Goal: Task Accomplishment & Management: Complete application form

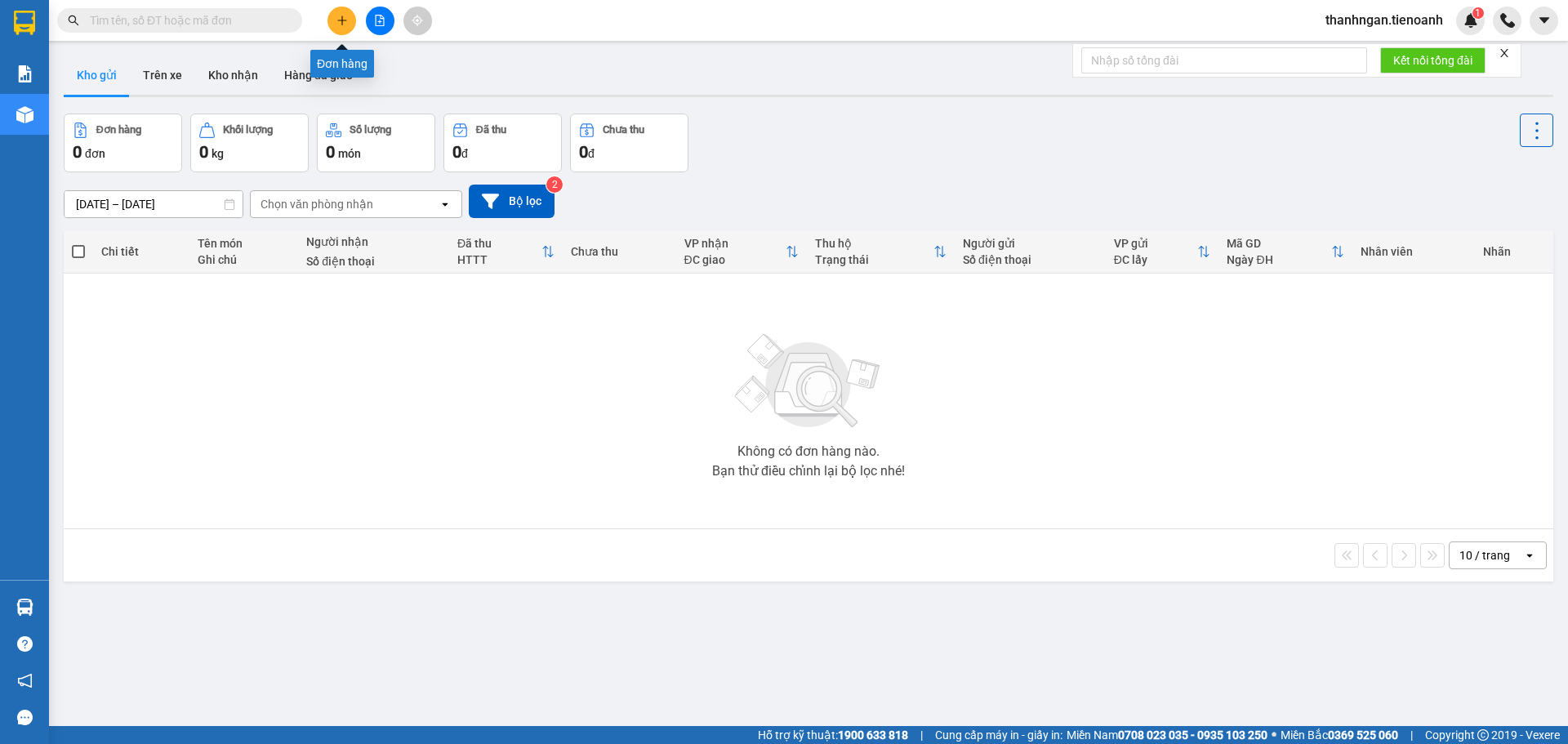
click at [342, 21] on icon "plus" at bounding box center [342, 20] width 9 height 1
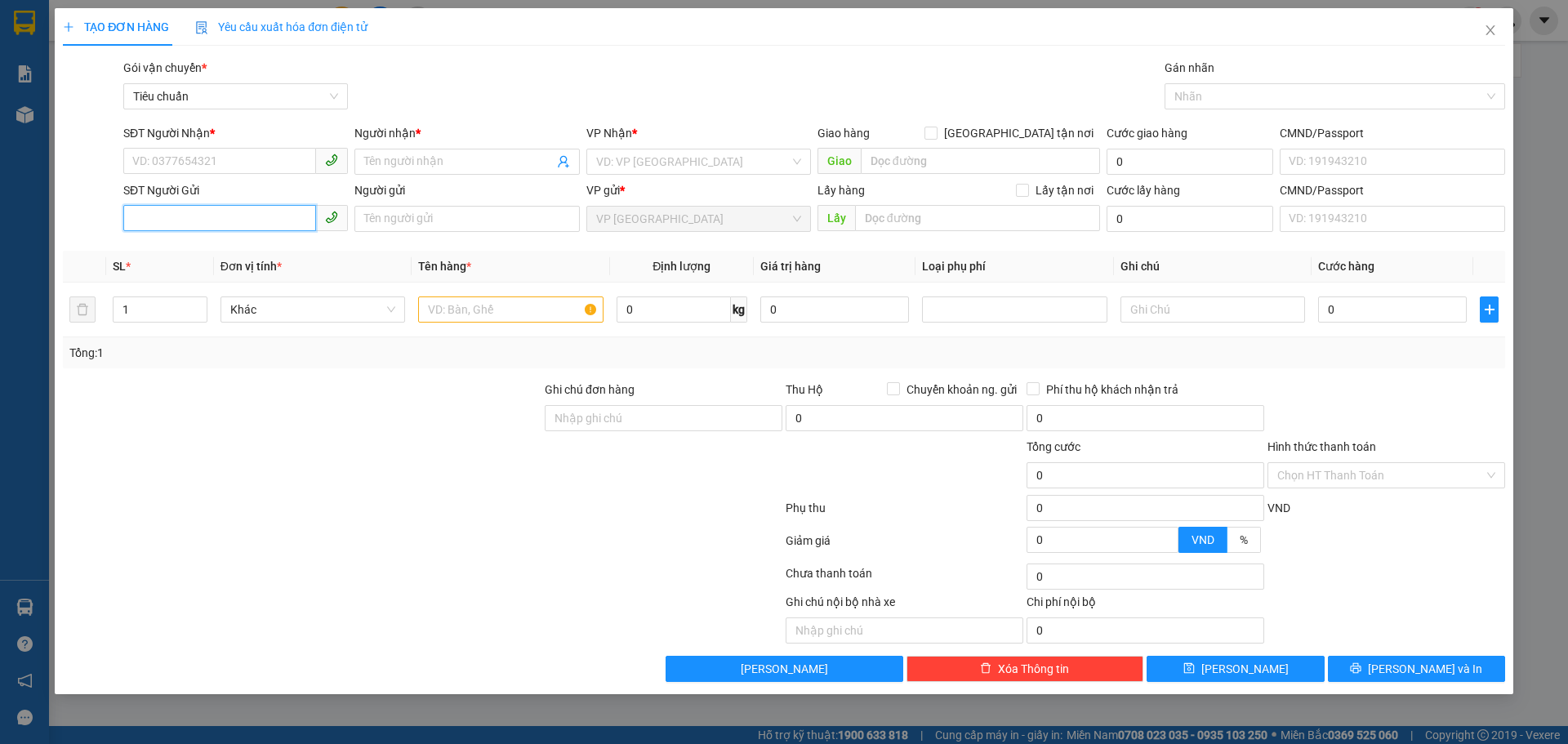
click at [221, 212] on input "SĐT Người Gửi" at bounding box center [219, 217] width 192 height 26
click at [177, 218] on input "0931593139" at bounding box center [219, 217] width 192 height 26
type input "0931593139"
click at [462, 222] on input "Người gửi" at bounding box center [467, 218] width 225 height 26
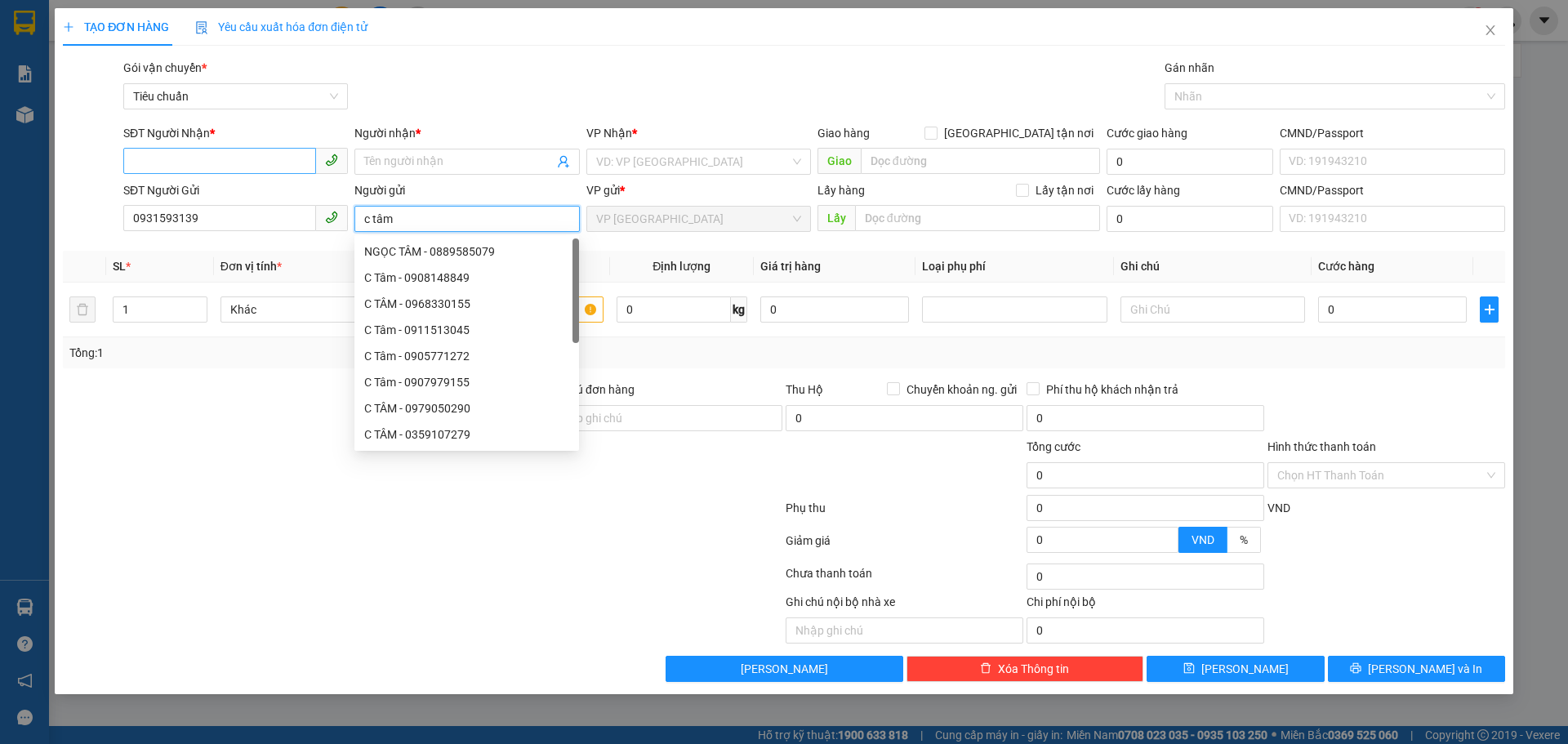
type input "c tâm"
click at [212, 157] on input "SĐT Người Nhận *" at bounding box center [219, 160] width 192 height 26
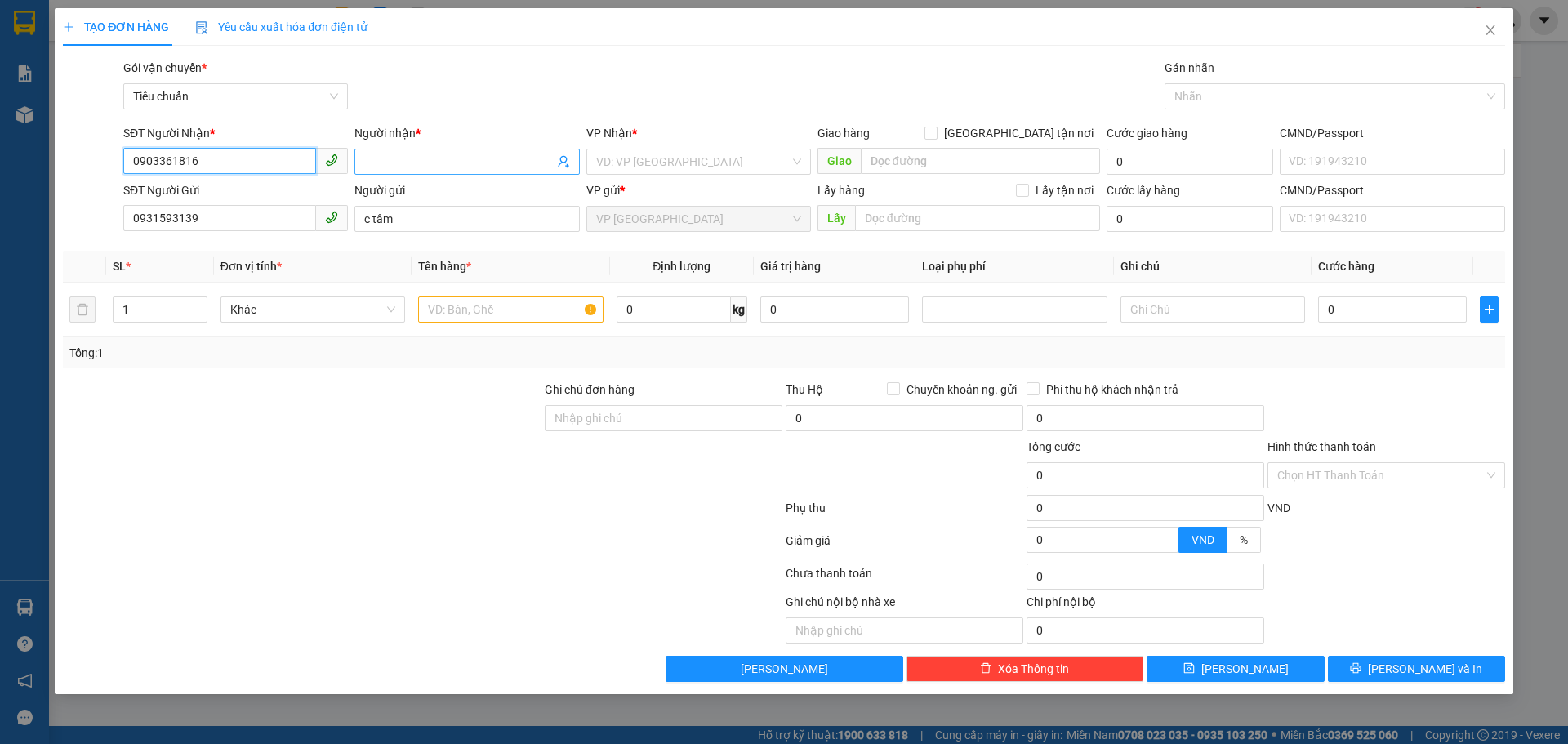
type input "0903361816"
click at [505, 157] on input "Người nhận *" at bounding box center [458, 162] width 188 height 18
type input "A [PERSON_NAME]"
click at [621, 159] on input "search" at bounding box center [693, 161] width 193 height 24
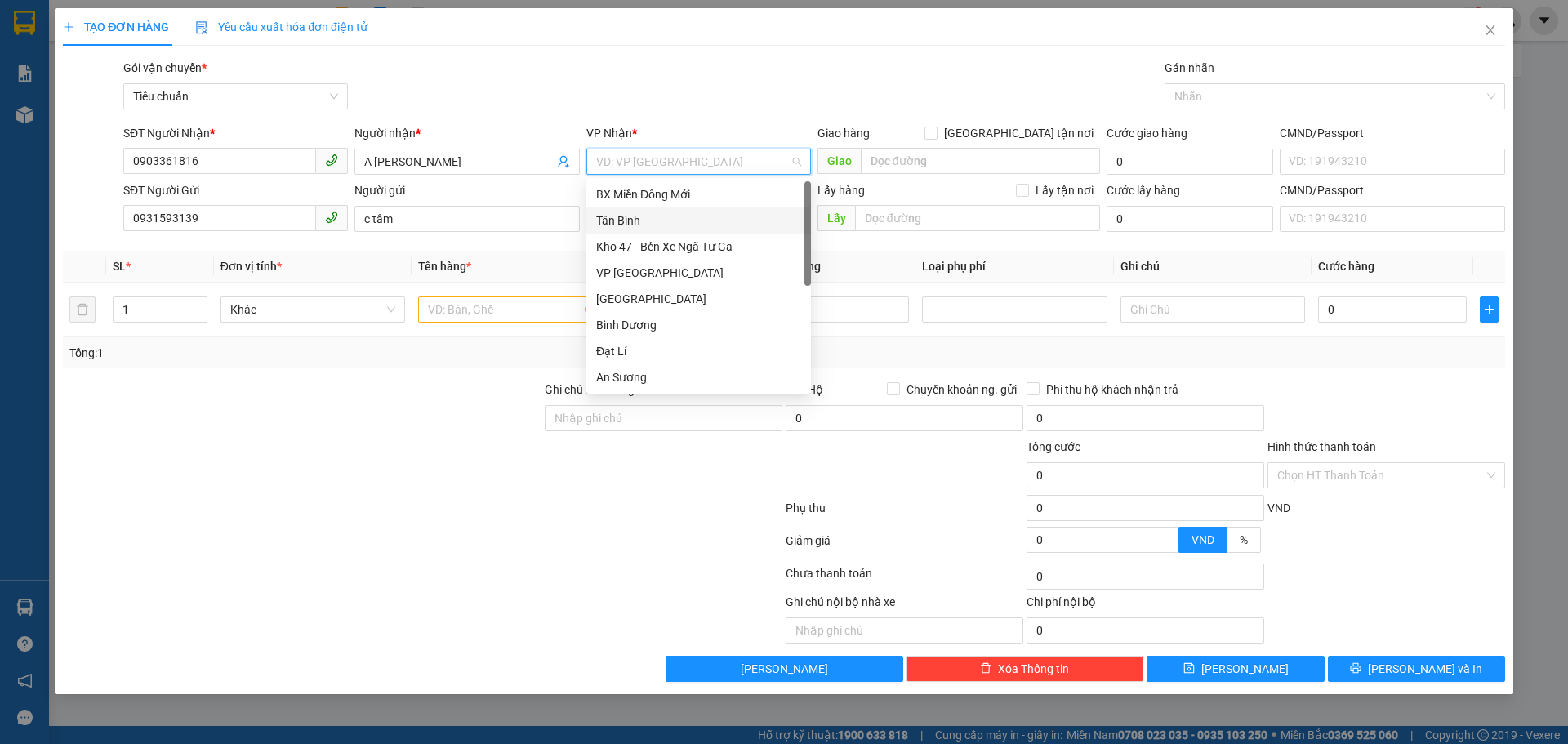
click at [619, 224] on div "Tân Bình" at bounding box center [699, 221] width 205 height 18
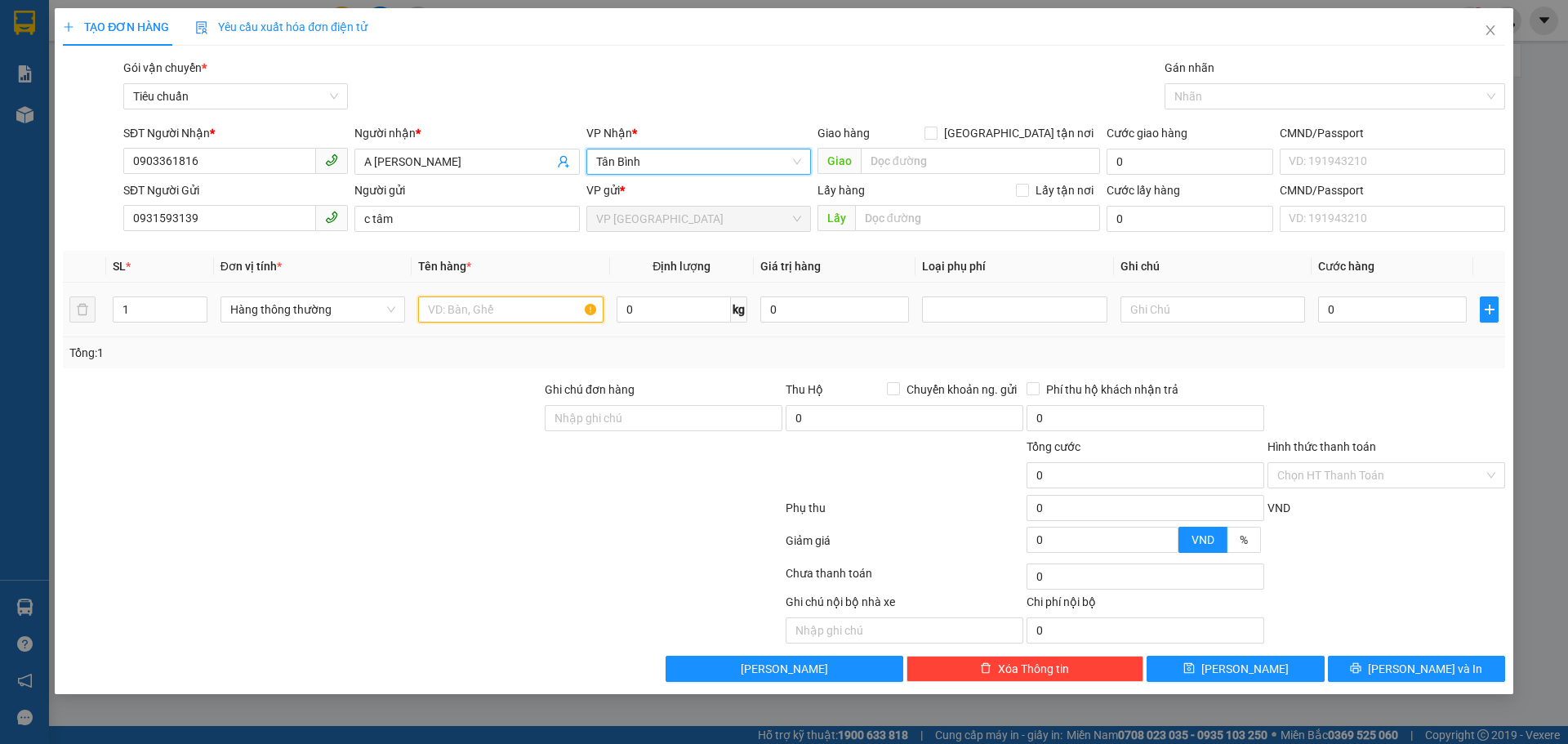
click at [467, 313] on input "text" at bounding box center [511, 309] width 185 height 26
type input "D"
type input "ĐỒ GIA DỤNG(ĐÃ TVCSVC)"
click at [653, 308] on input "0" at bounding box center [673, 309] width 114 height 26
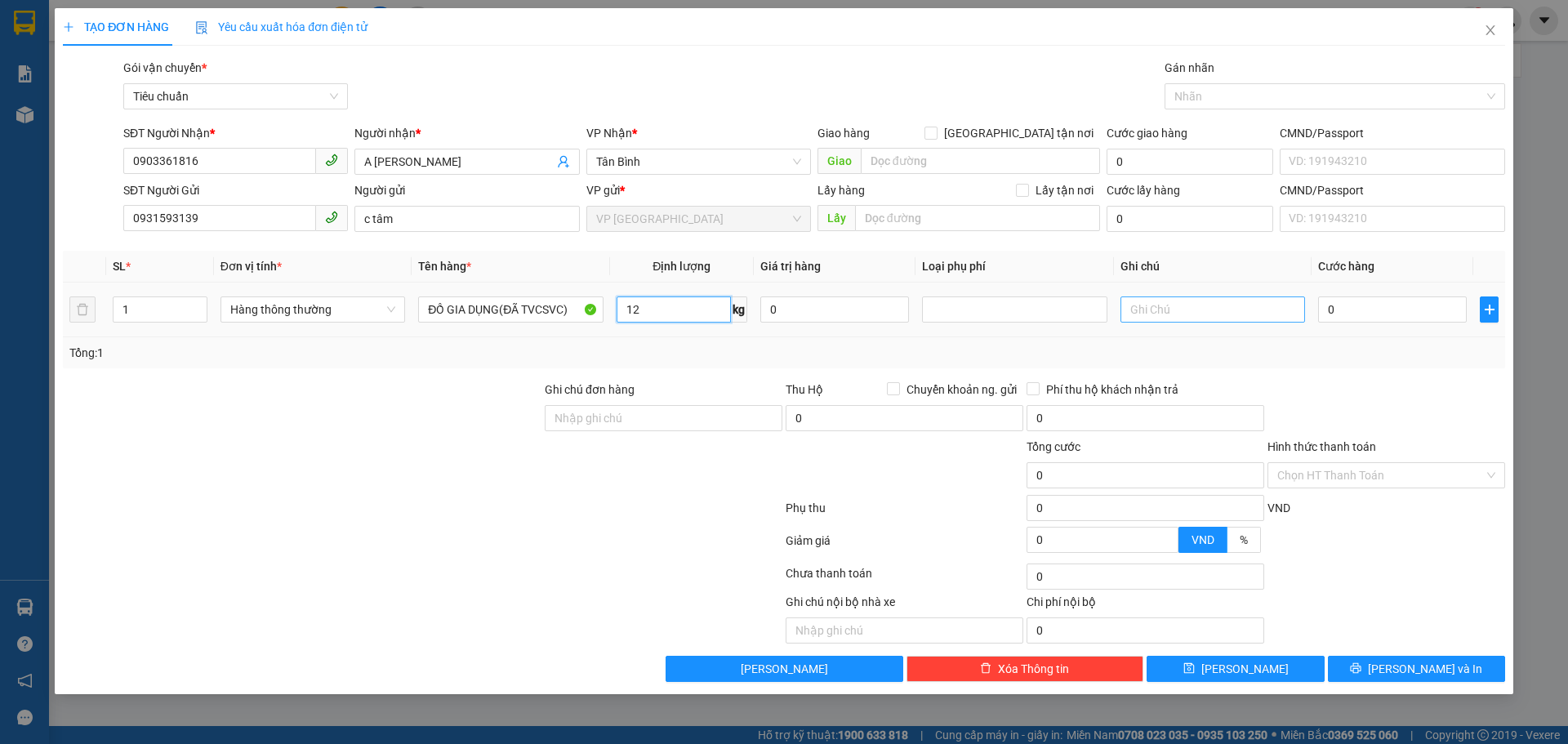
type input "12"
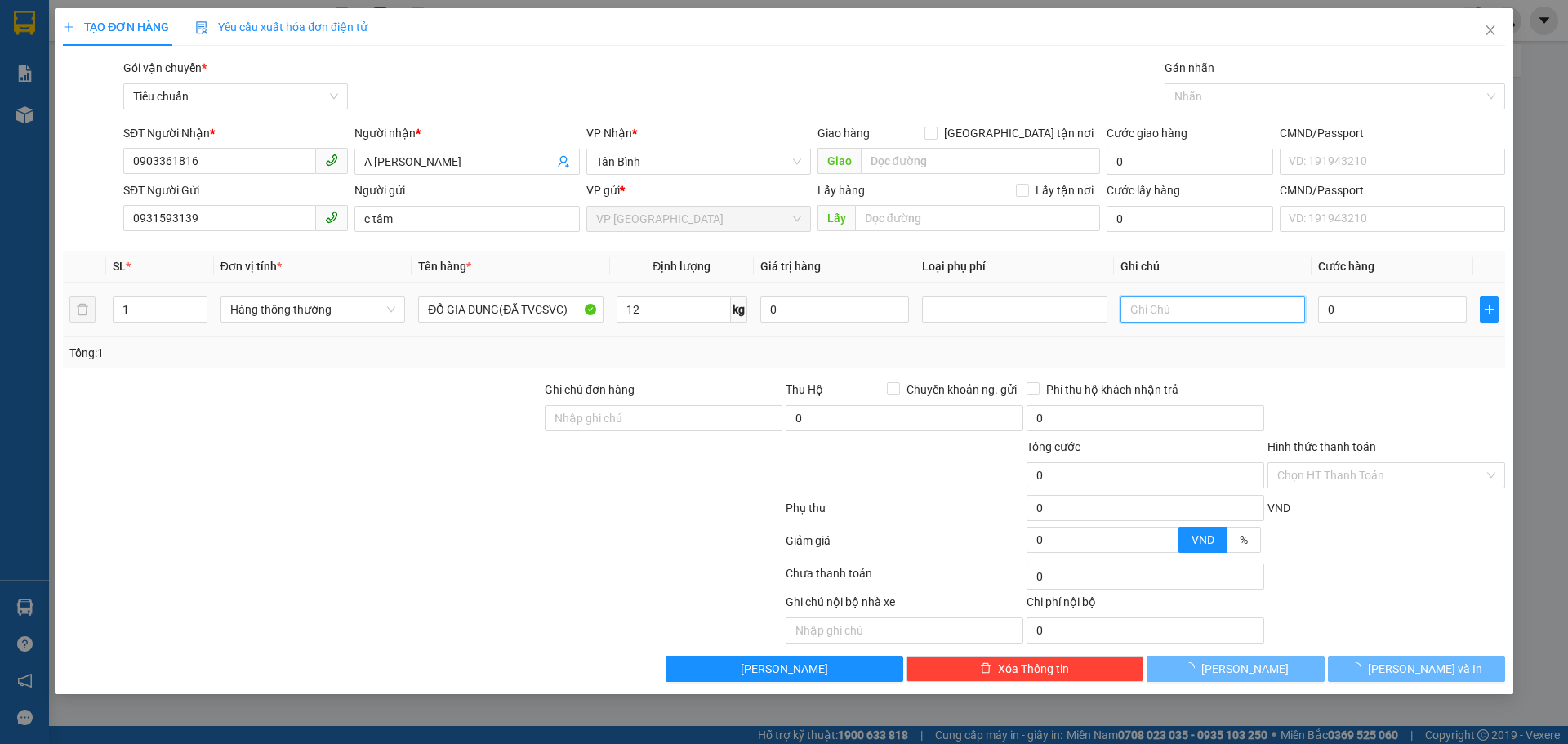
click at [1248, 312] on input "text" at bounding box center [1213, 309] width 185 height 26
type input "50.000"
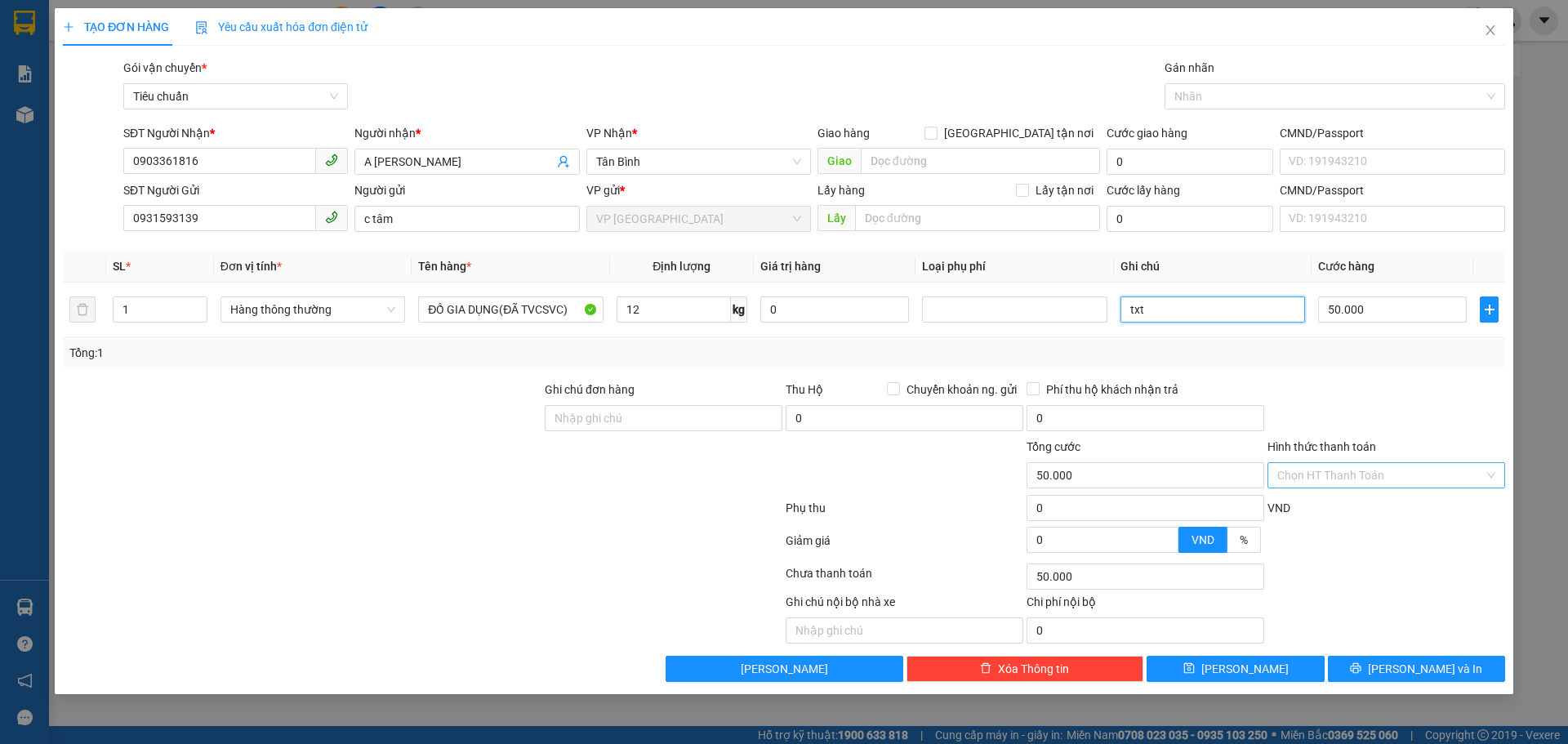
type input "txt"
drag, startPoint x: 1421, startPoint y: 483, endPoint x: 1416, endPoint y: 472, distance: 12.1
click at [1420, 479] on input "Hình thức thanh toán" at bounding box center [1381, 475] width 207 height 24
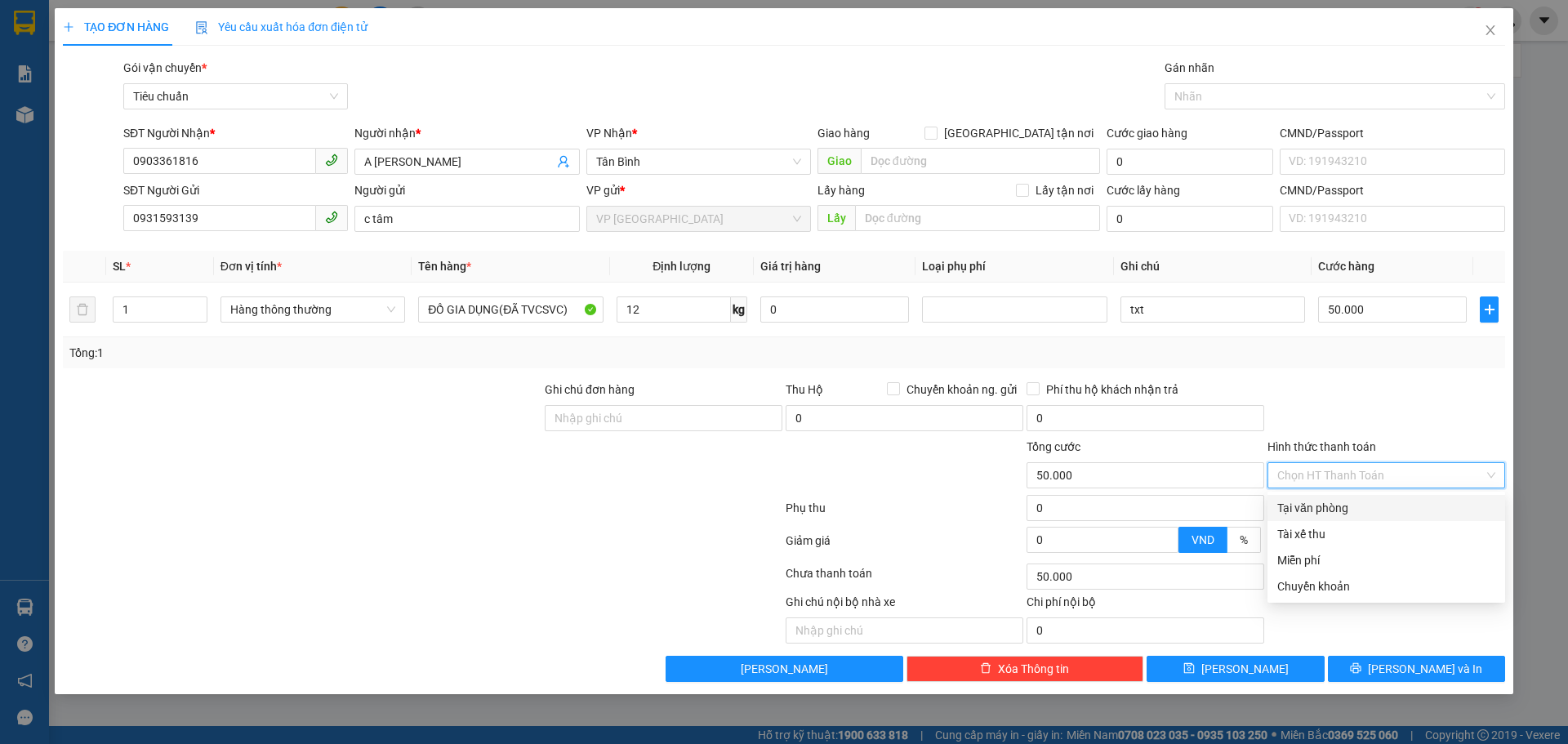
click at [1326, 507] on div "Tại văn phòng" at bounding box center [1386, 508] width 218 height 18
type input "0"
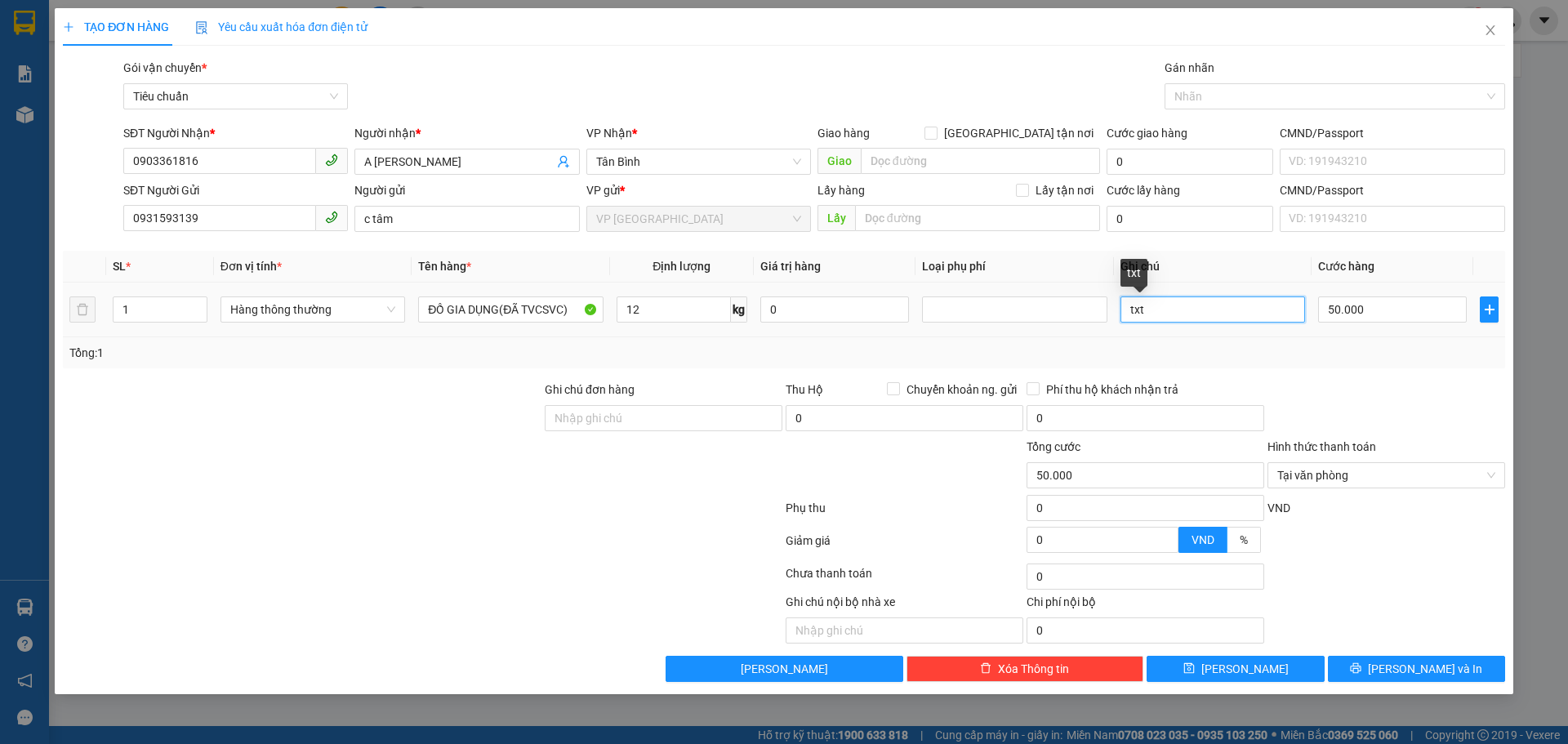
click at [1261, 312] on input "txt" at bounding box center [1213, 309] width 185 height 26
type input "t"
type input "TXT"
click at [441, 227] on input "c tâm" at bounding box center [467, 218] width 225 height 26
type input "c"
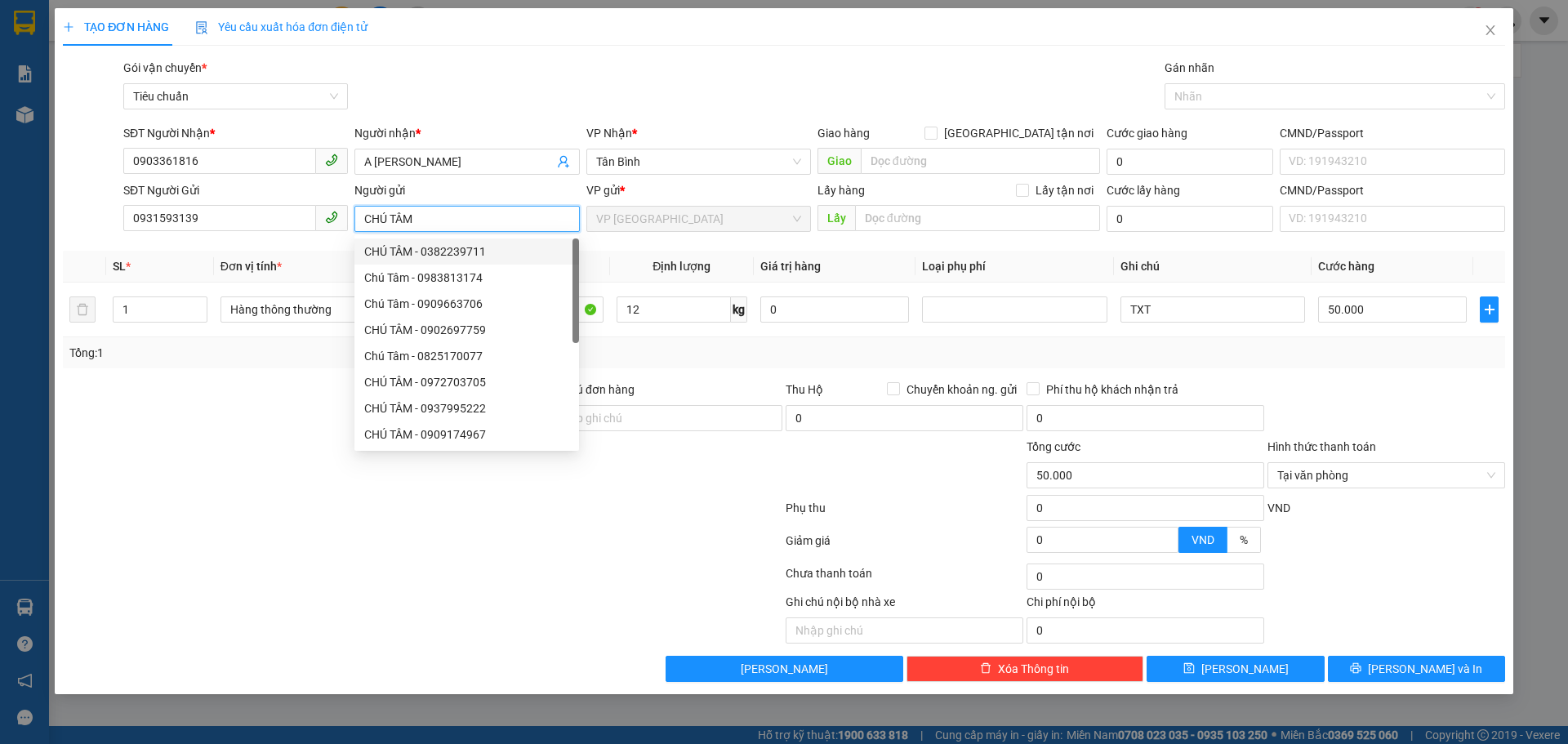
type input "CHÚ TÂM"
click at [319, 597] on div at bounding box center [272, 618] width 422 height 51
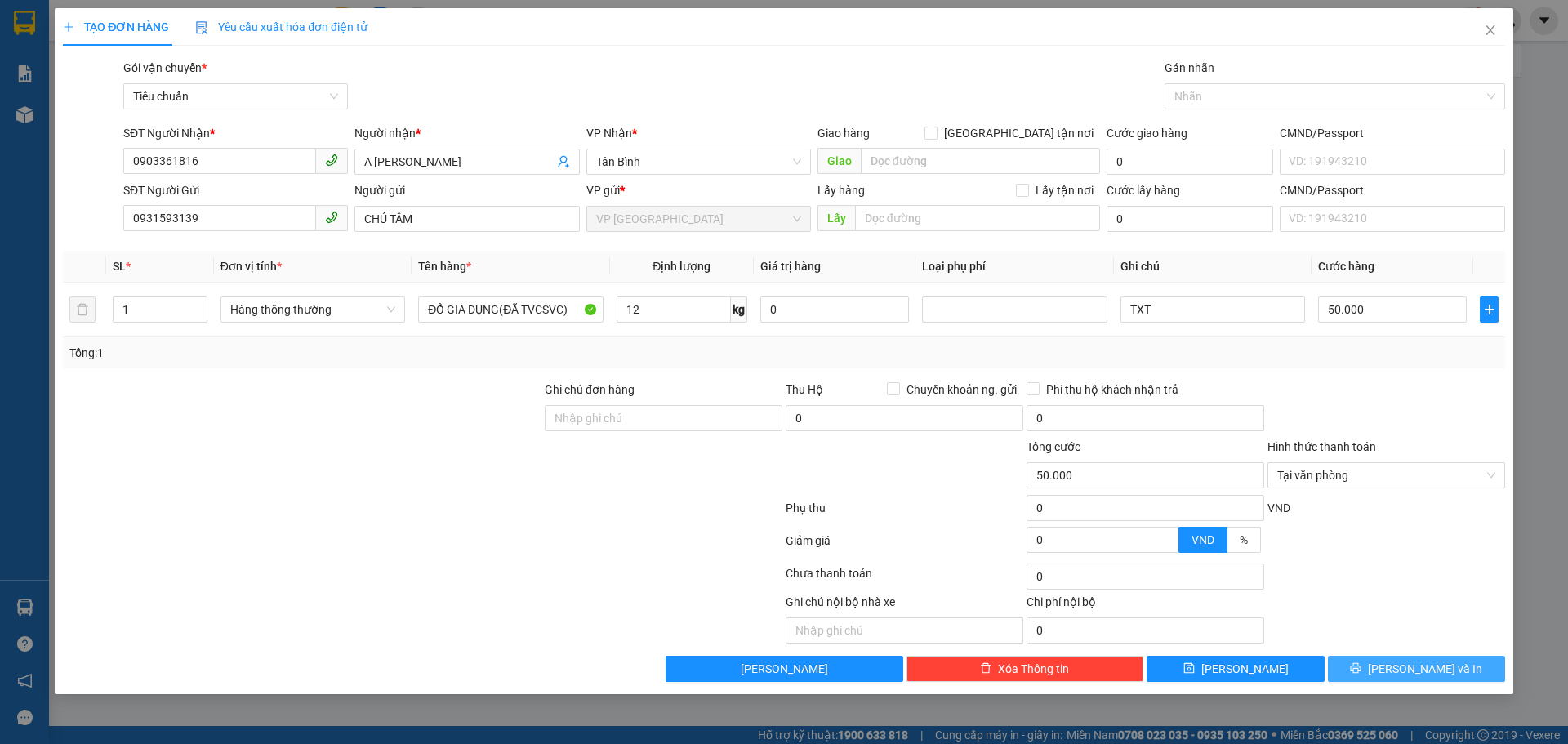
click at [1428, 669] on span "[PERSON_NAME] và In" at bounding box center [1425, 669] width 114 height 18
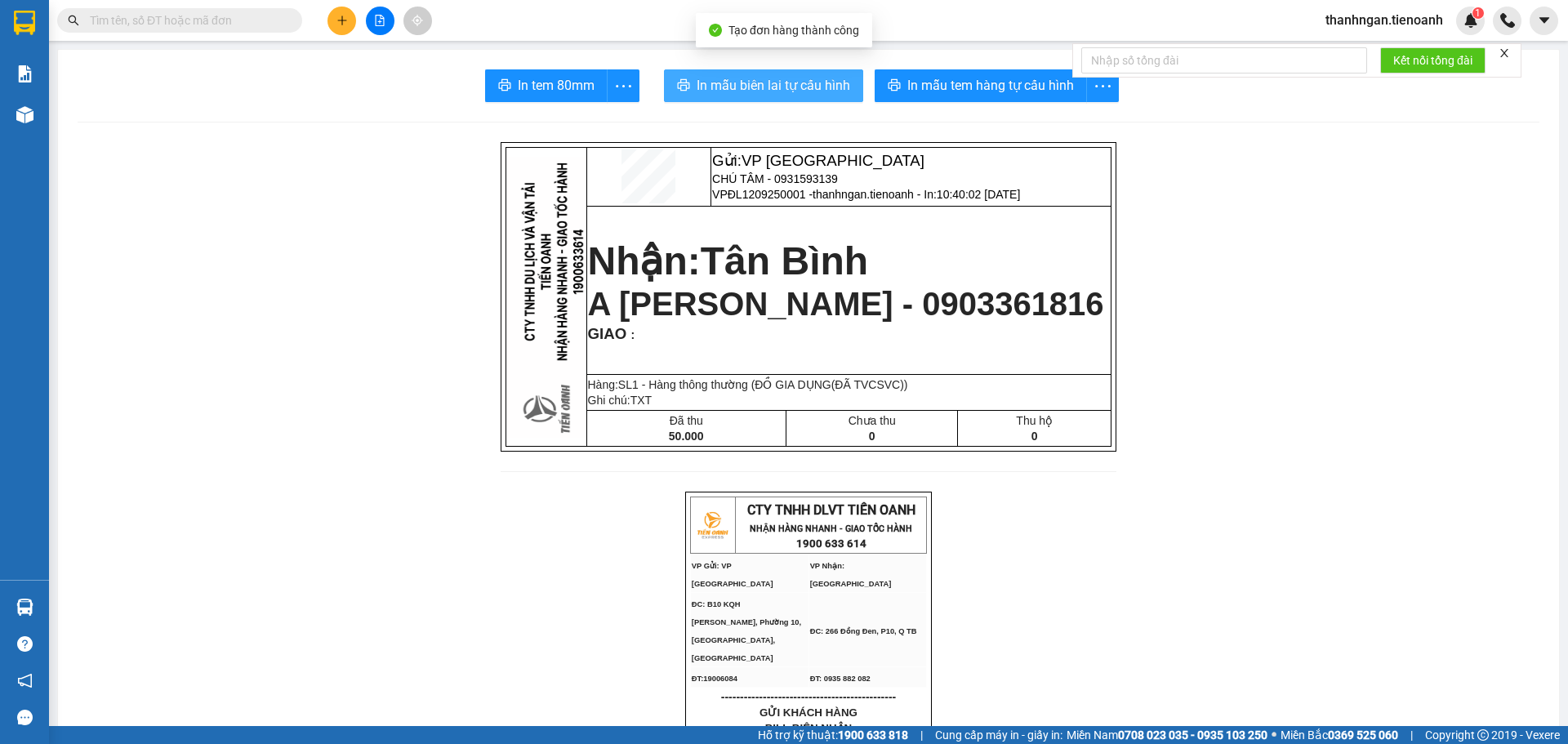
click at [792, 89] on span "In mẫu biên lai tự cấu hình" at bounding box center [773, 85] width 153 height 21
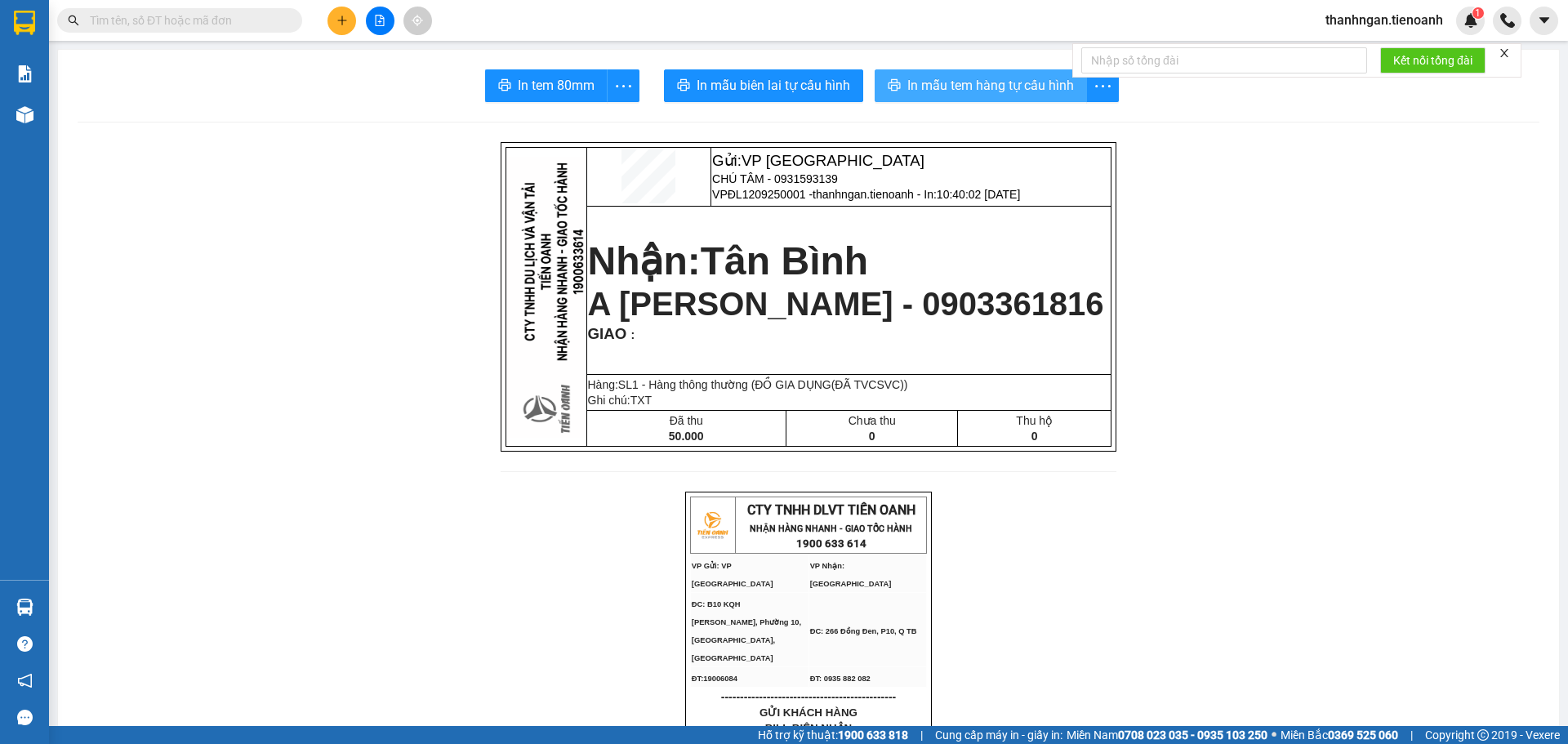
click at [995, 81] on span "In mẫu tem hàng tự cấu hình" at bounding box center [991, 85] width 167 height 21
